Goal: Transaction & Acquisition: Purchase product/service

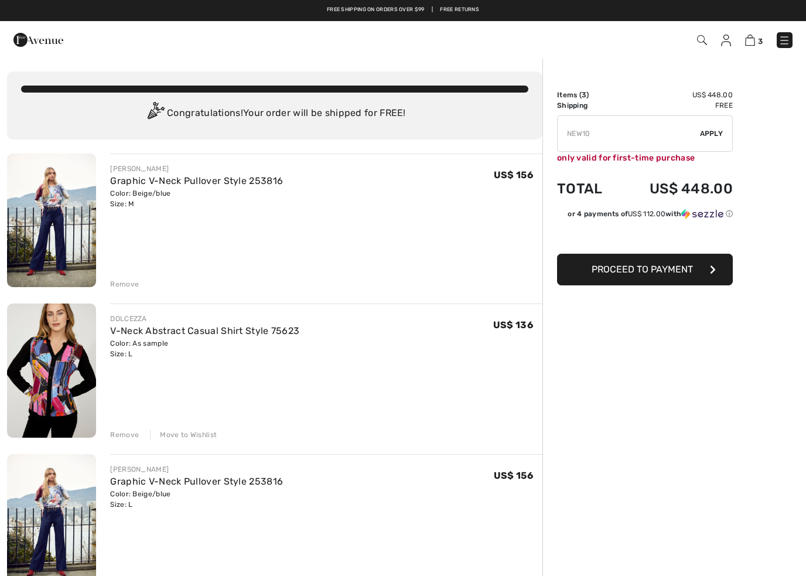
click at [605, 131] on input "TEXT" at bounding box center [629, 133] width 142 height 35
type input "N"
click at [65, 363] on img at bounding box center [51, 371] width 89 height 134
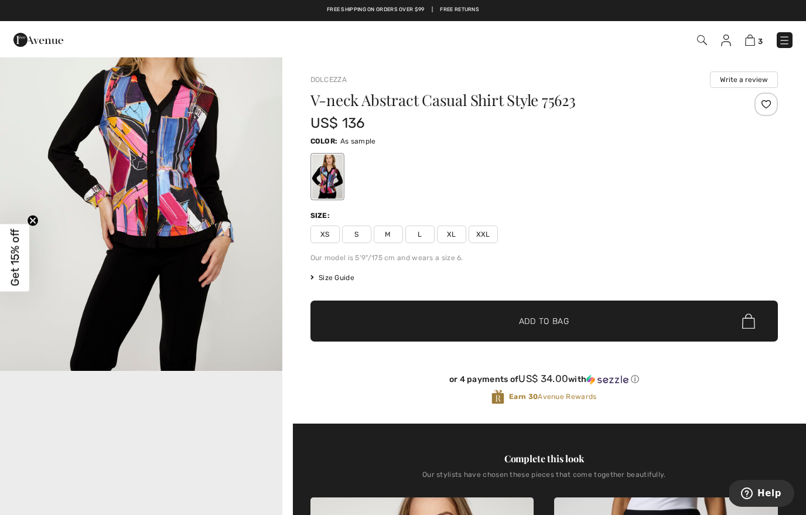
scroll to position [523, 0]
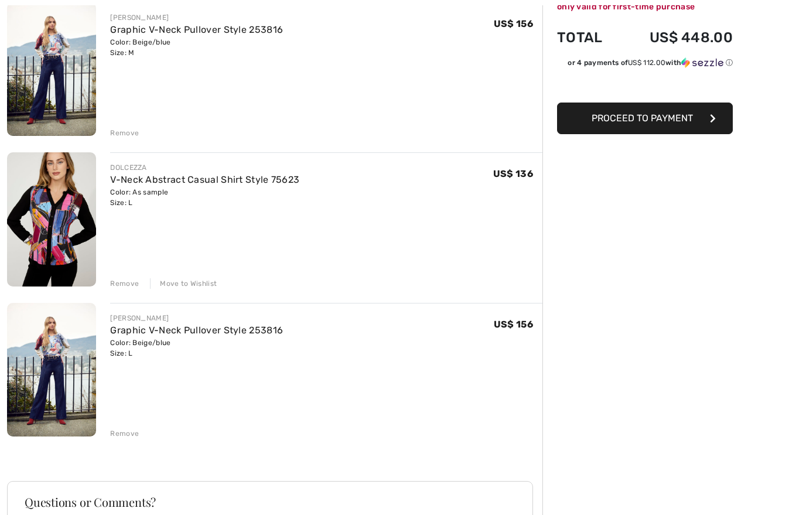
scroll to position [151, 0]
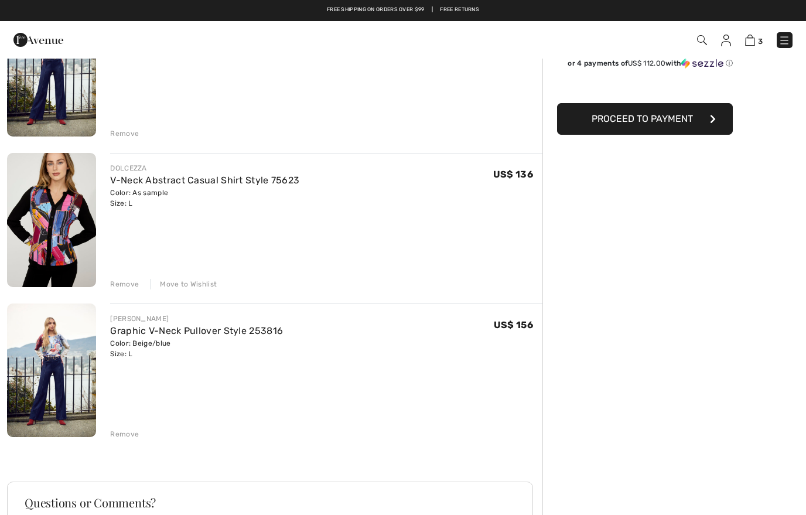
click at [55, 352] on img at bounding box center [51, 371] width 89 height 134
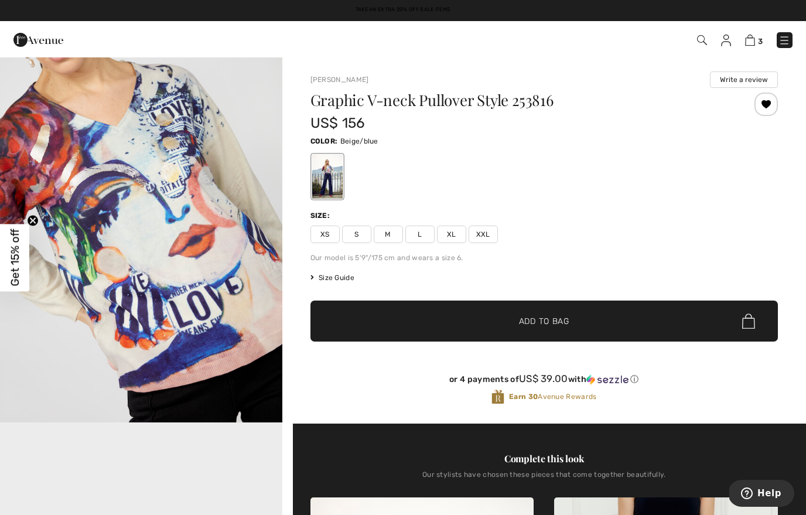
scroll to position [484, 0]
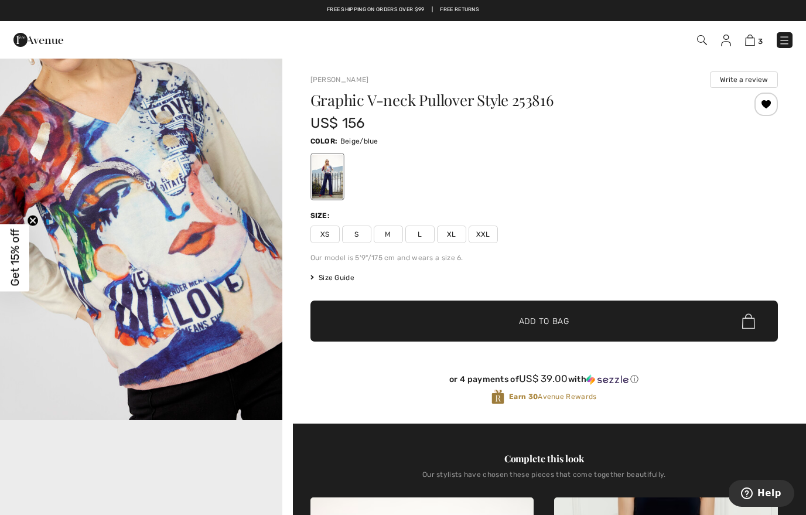
click at [355, 280] on span "Size Guide" at bounding box center [333, 278] width 44 height 11
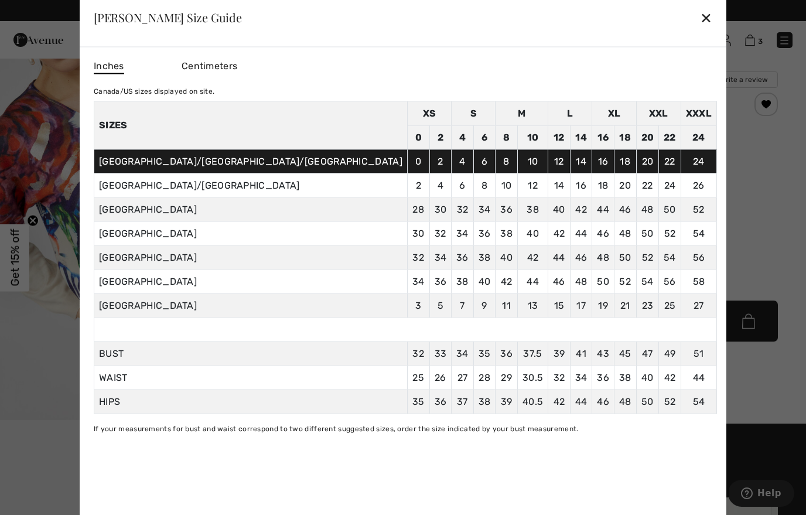
click at [430, 270] on td "34" at bounding box center [441, 258] width 22 height 24
click at [700, 18] on div "✕" at bounding box center [706, 17] width 12 height 25
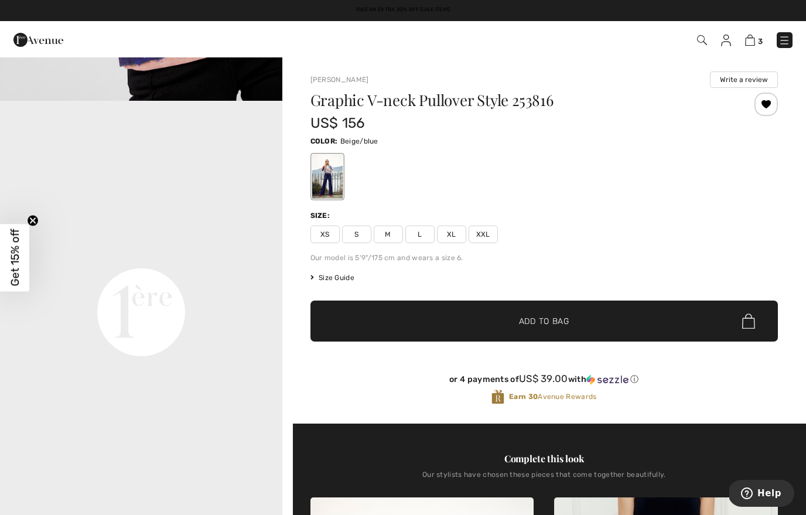
scroll to position [804, 0]
click at [751, 39] on img at bounding box center [751, 40] width 10 height 11
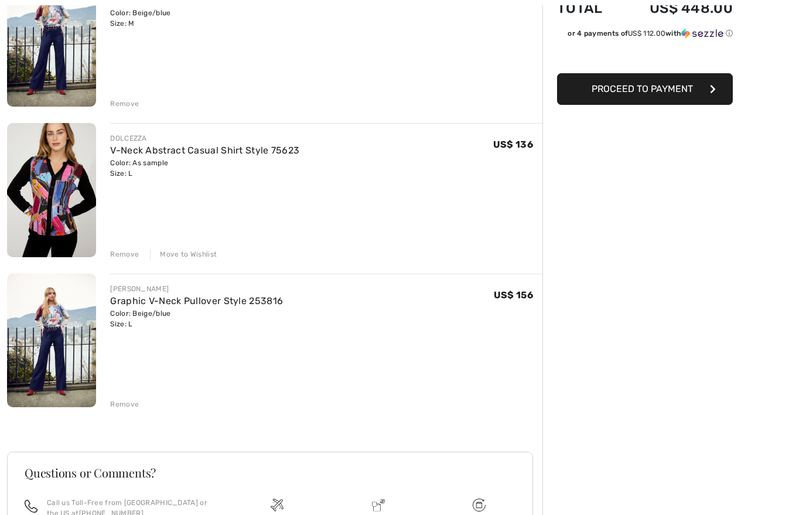
scroll to position [181, 0]
click at [203, 255] on div "Move to Wishlist" at bounding box center [183, 254] width 67 height 11
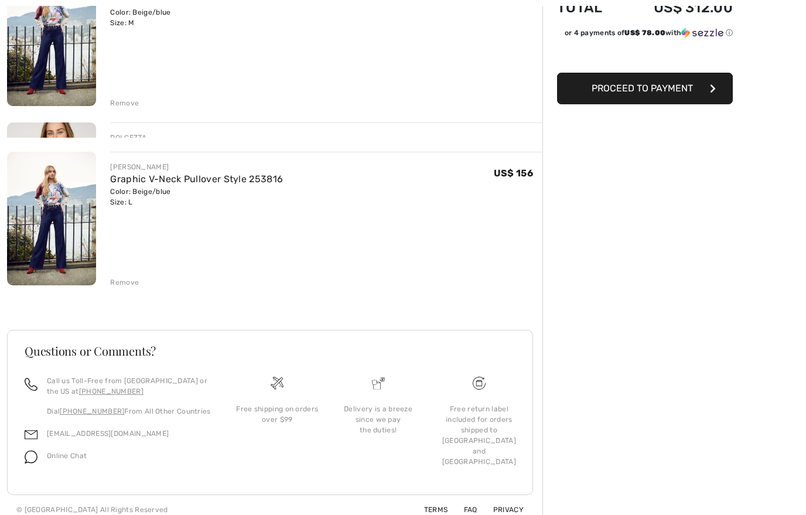
scroll to position [147, 0]
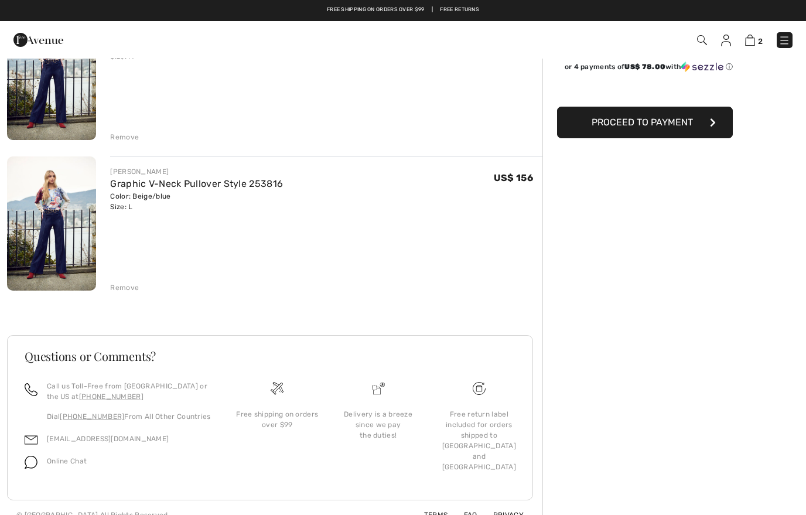
click at [131, 290] on div "Remove" at bounding box center [124, 287] width 29 height 11
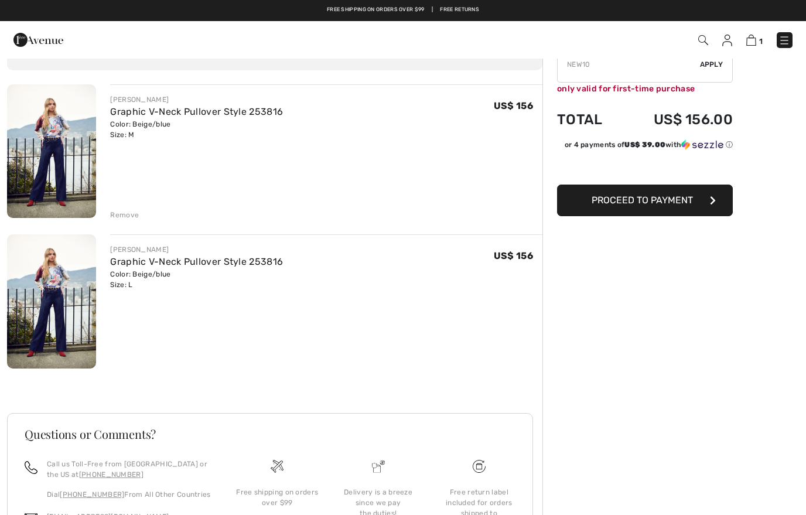
scroll to position [25, 0]
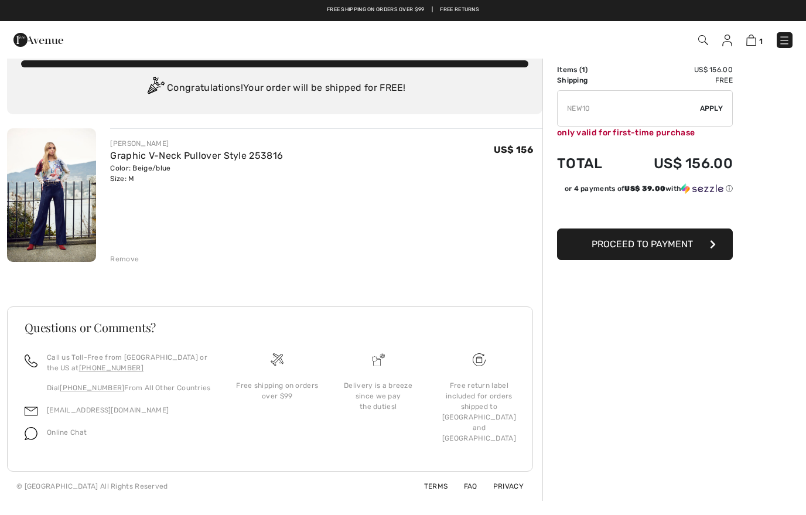
click at [645, 104] on input "TEXT" at bounding box center [629, 108] width 142 height 35
type input "N"
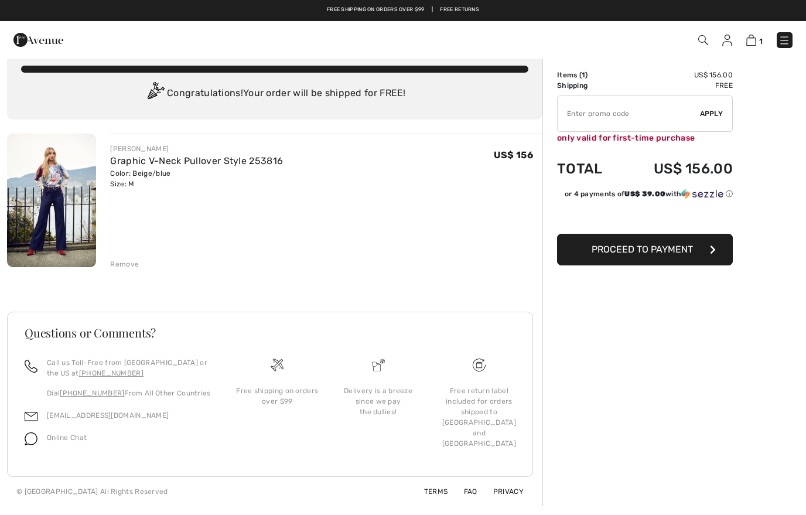
scroll to position [0, 0]
